Goal: Information Seeking & Learning: Learn about a topic

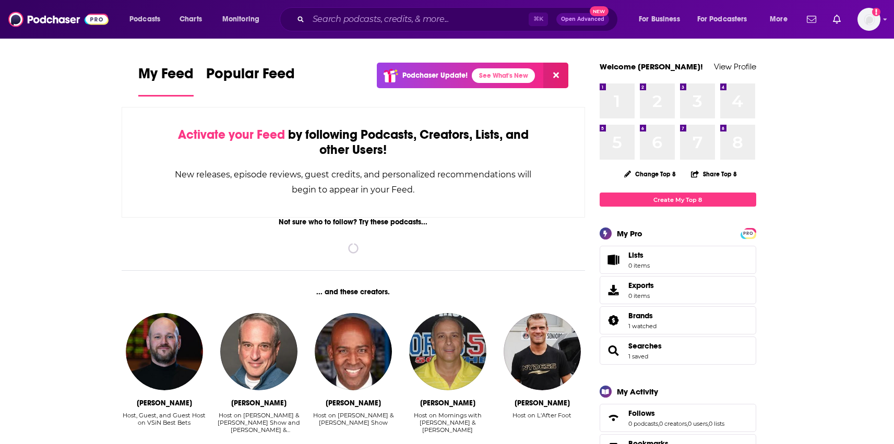
click at [348, 22] on input "Search podcasts, credits, & more..." at bounding box center [419, 19] width 220 height 17
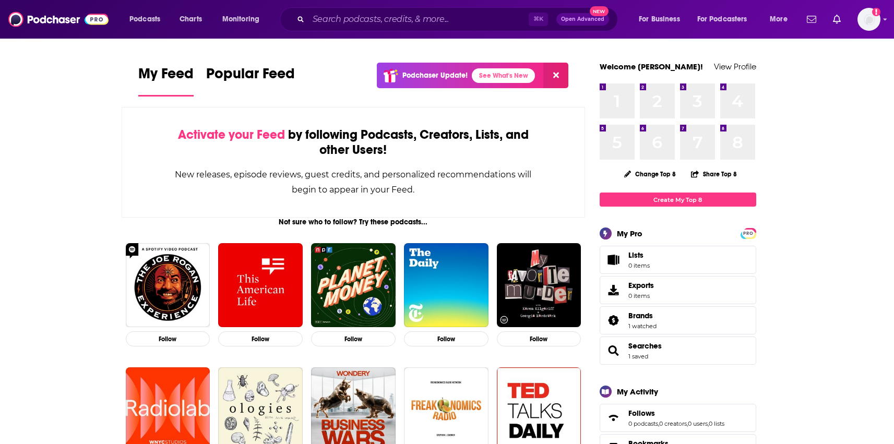
click at [348, 22] on input "Search podcasts, credits, & more..." at bounding box center [419, 19] width 220 height 17
click at [398, 15] on input "Search podcasts, credits, & more..." at bounding box center [419, 19] width 220 height 17
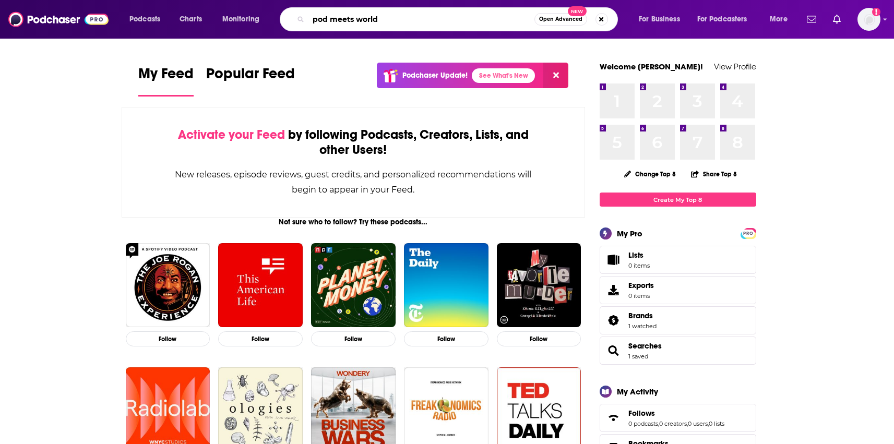
type input "pod meets world"
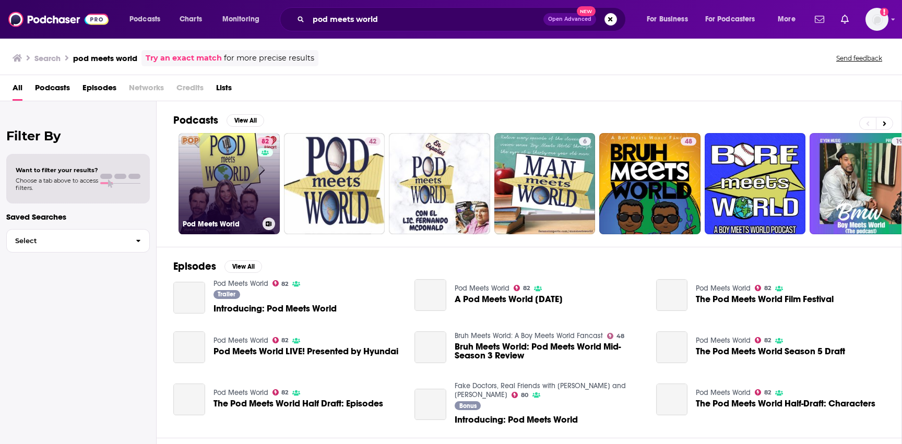
click at [211, 178] on link "82 Pod Meets World" at bounding box center [229, 183] width 101 height 101
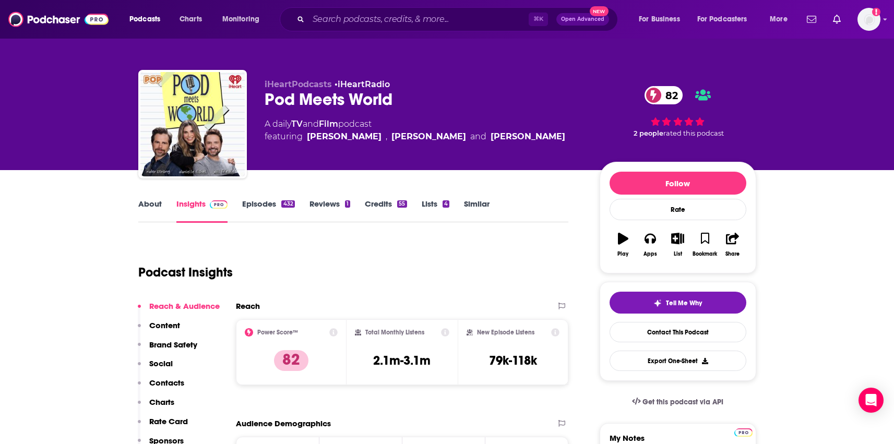
click at [307, 96] on div "Pod Meets World 82" at bounding box center [424, 99] width 319 height 20
copy div "Pod Meets World 82"
